Goal: Task Accomplishment & Management: Manage account settings

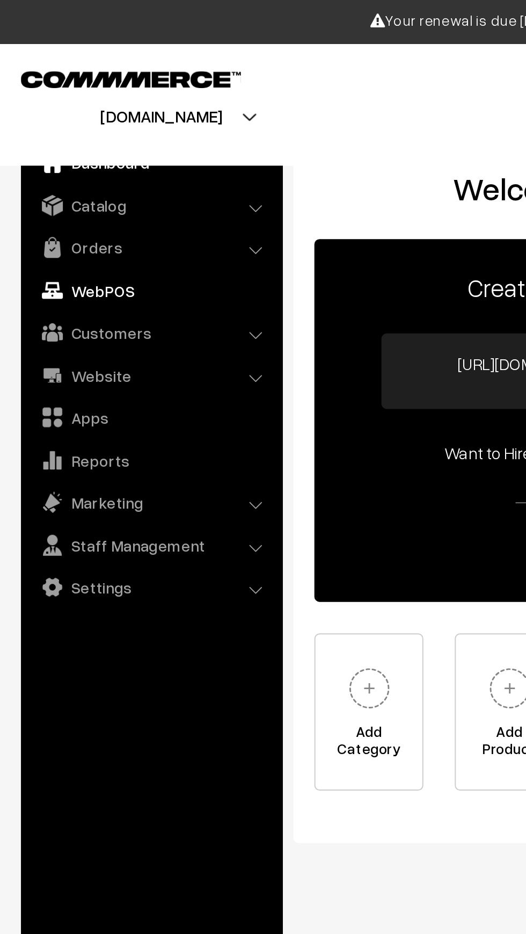
click at [60, 141] on link "WebPOS" at bounding box center [77, 148] width 128 height 19
click at [67, 127] on link "Orders" at bounding box center [77, 126] width 128 height 19
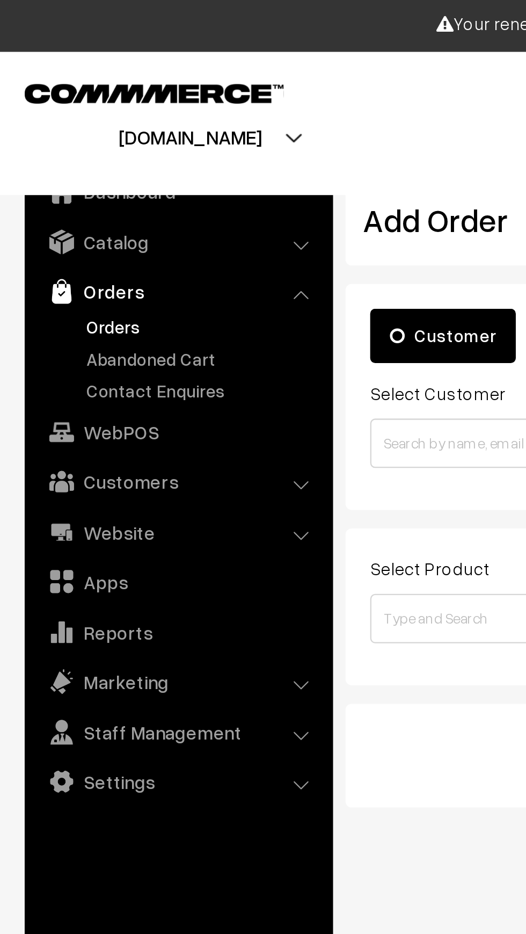
click at [62, 147] on link "Orders" at bounding box center [88, 141] width 106 height 11
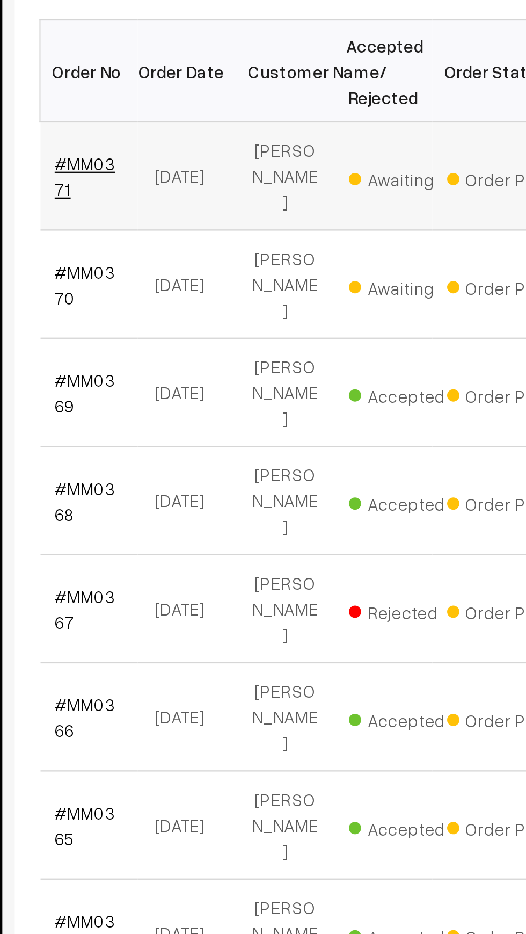
click at [169, 318] on link "#MM0371" at bounding box center [181, 316] width 26 height 20
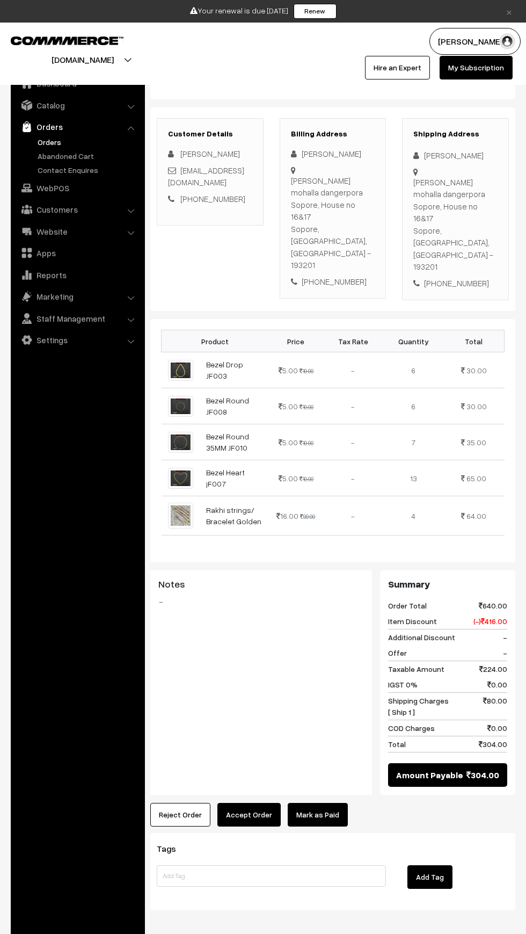
scroll to position [122, 0]
